Goal: Information Seeking & Learning: Learn about a topic

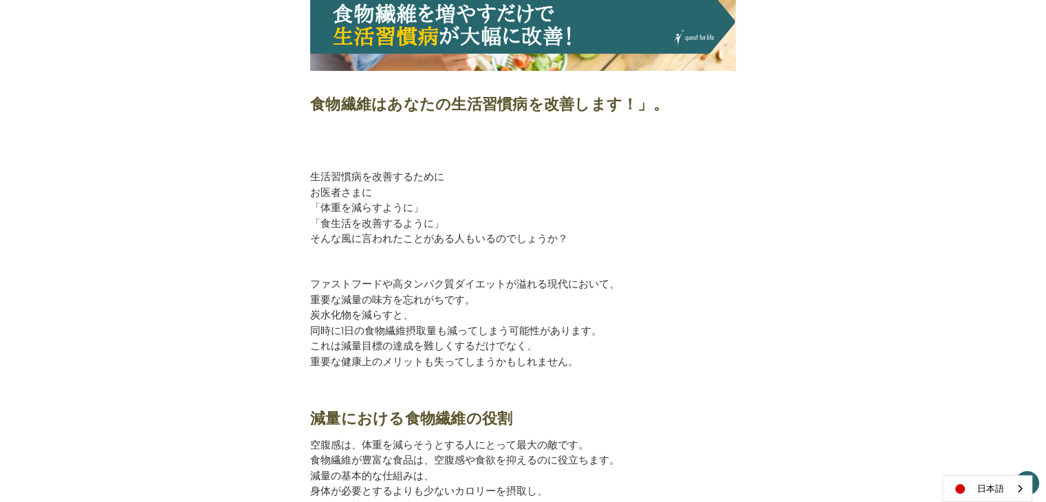
scroll to position [413, 0]
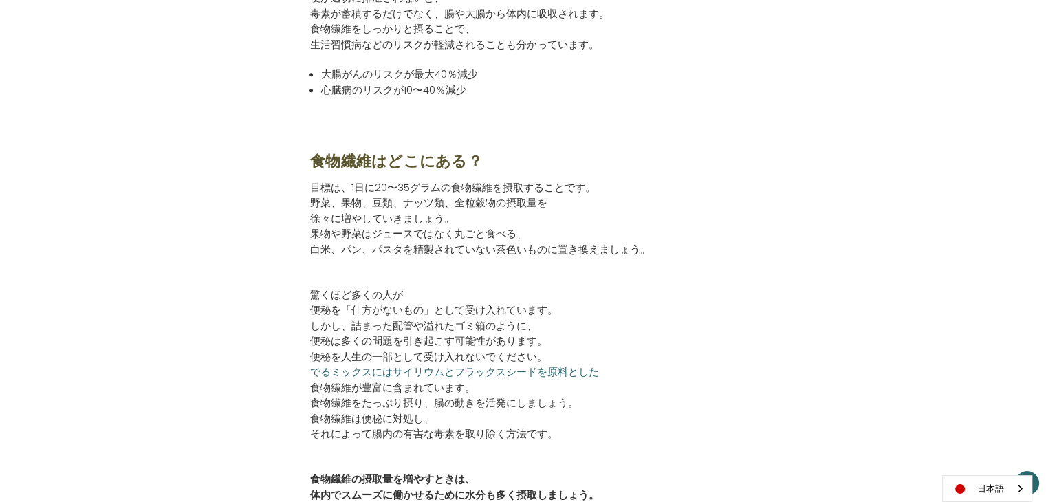
scroll to position [1857, 0]
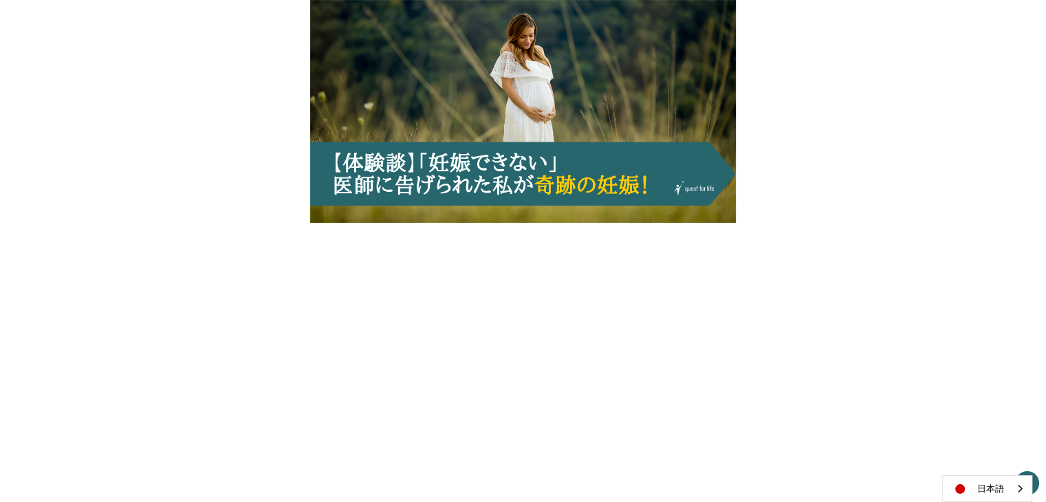
scroll to position [344, 0]
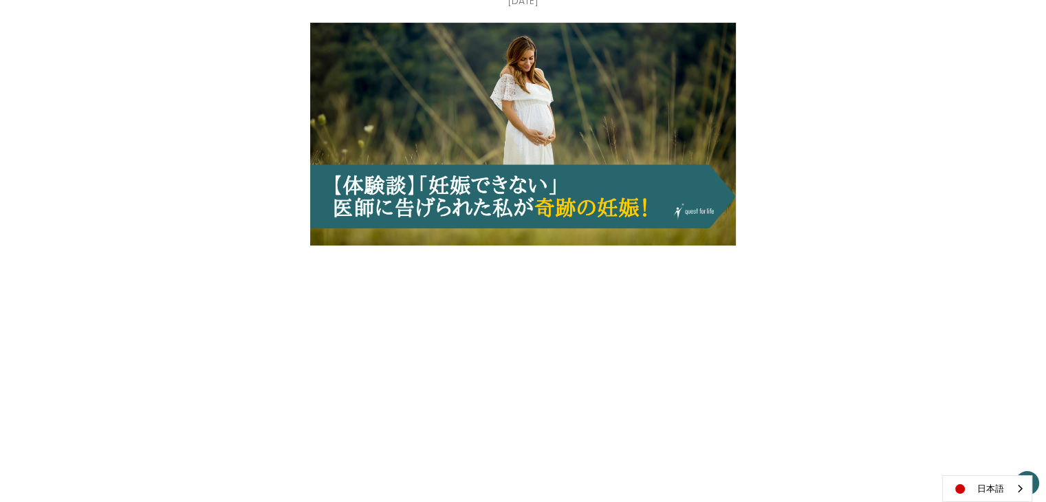
scroll to position [343, 0]
drag, startPoint x: 336, startPoint y: 280, endPoint x: 534, endPoint y: 422, distance: 242.9
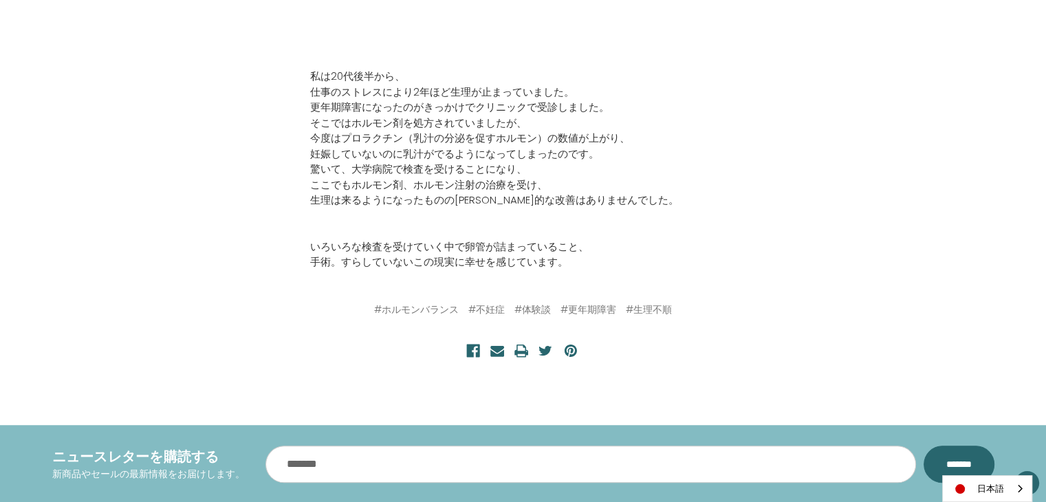
scroll to position [963, 0]
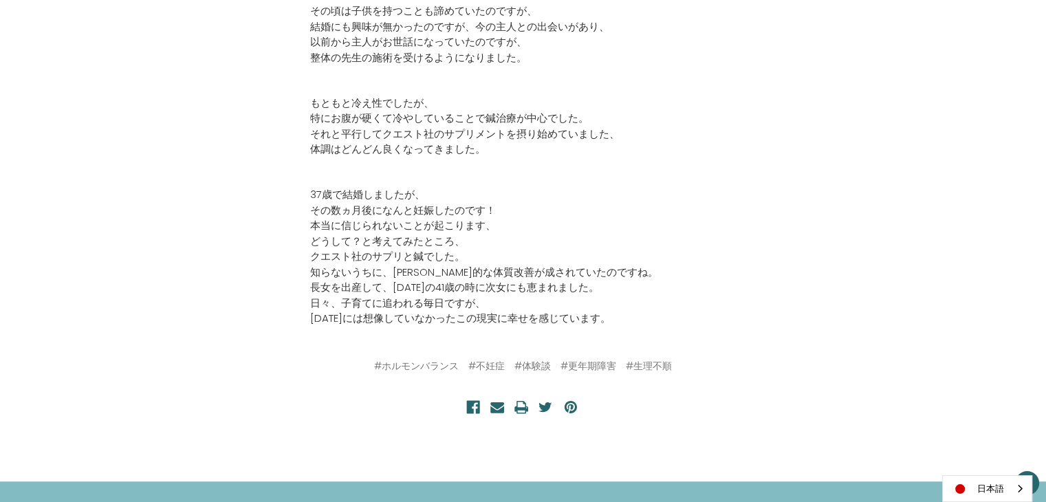
scroll to position [894, 0]
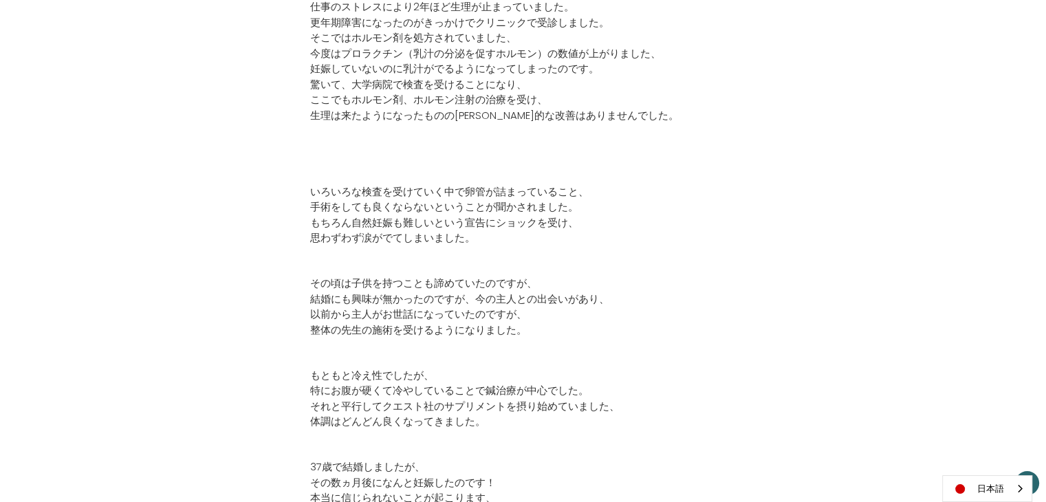
scroll to position [756, 0]
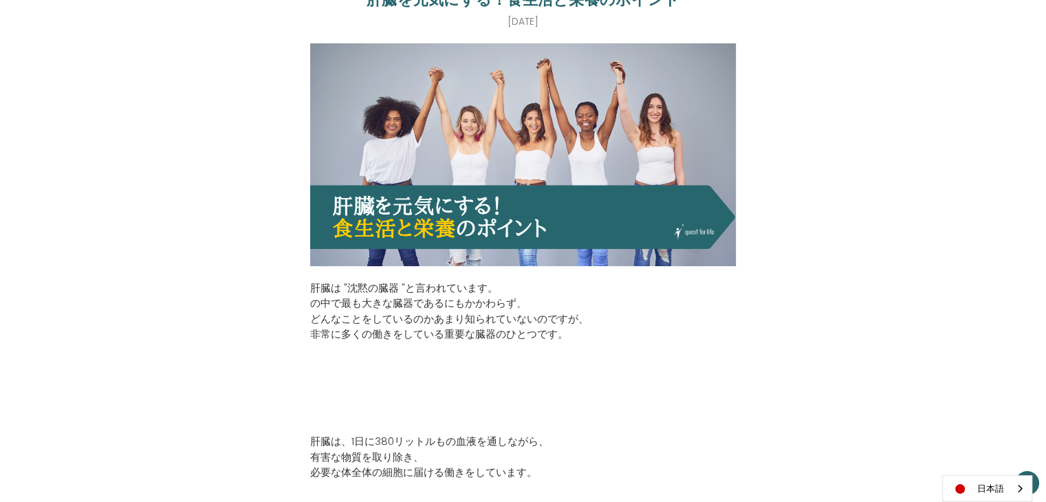
scroll to position [206, 0]
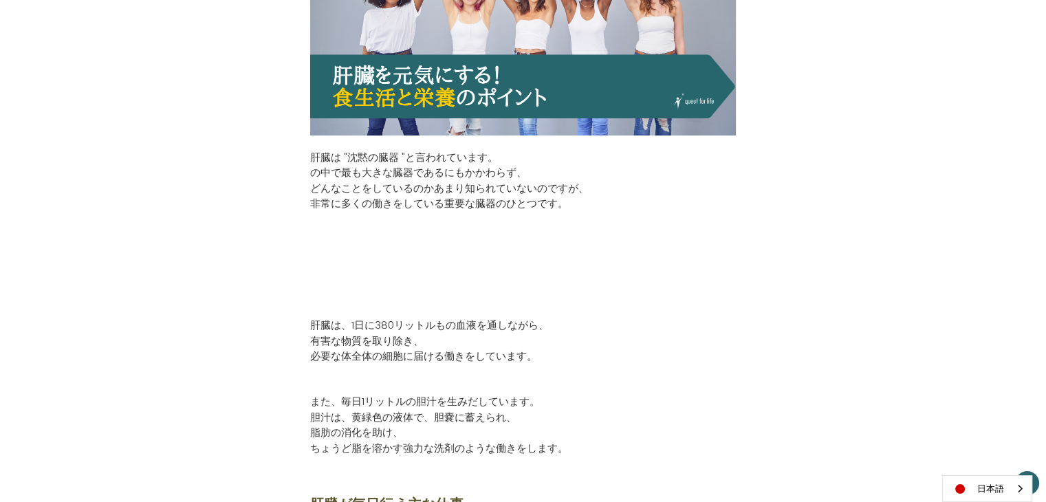
scroll to position [344, 0]
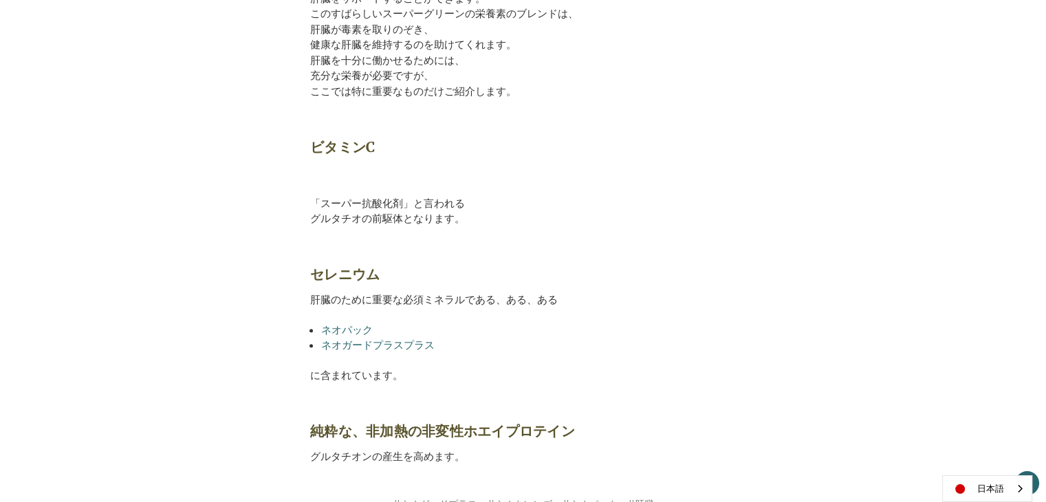
scroll to position [2201, 0]
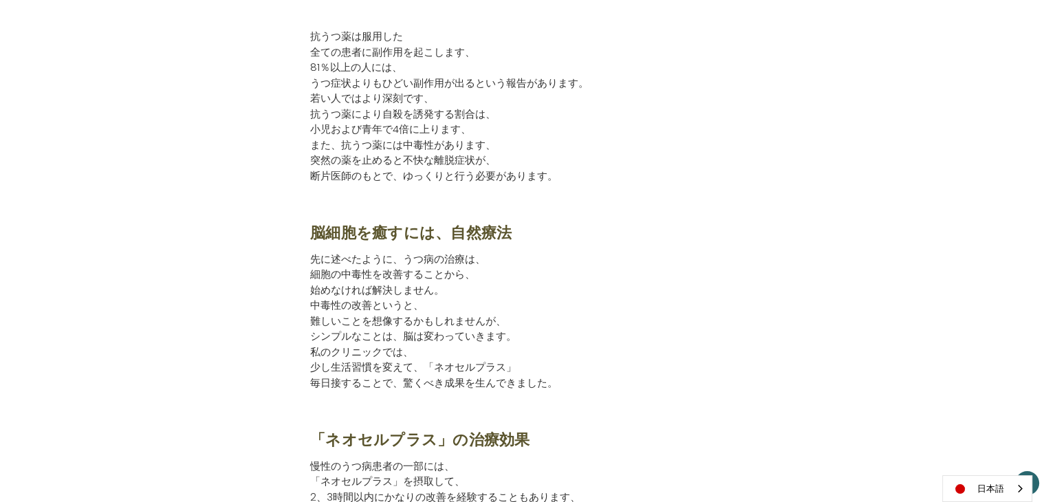
scroll to position [2338, 0]
